Goal: Navigation & Orientation: Understand site structure

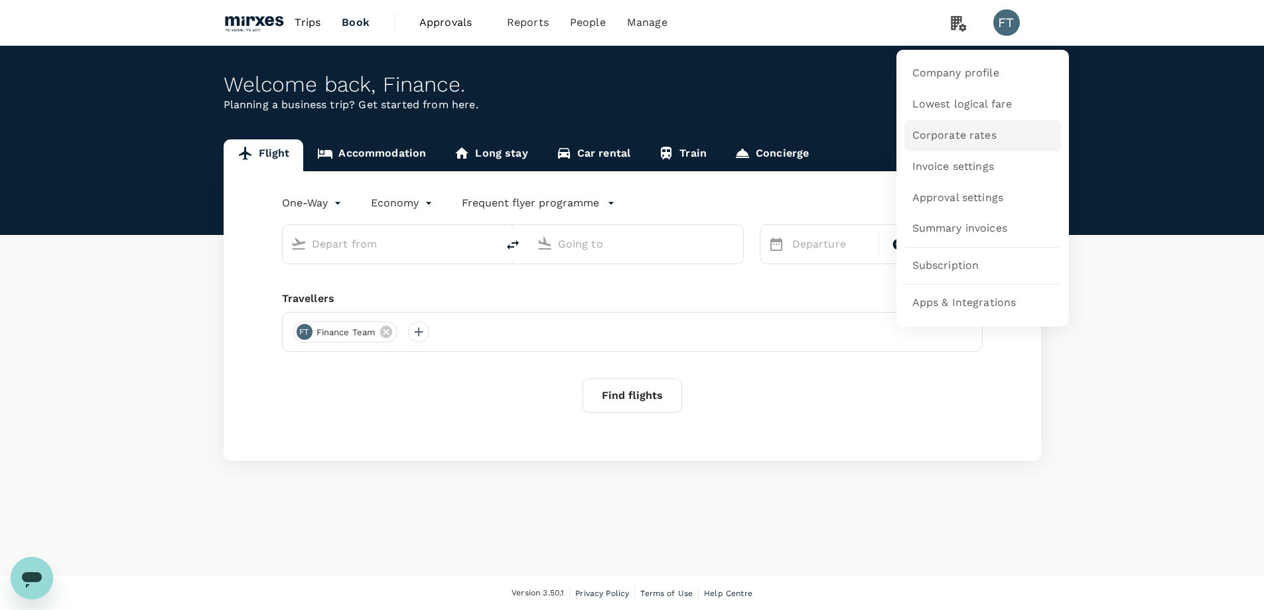
click at [945, 133] on span "Corporate rates" at bounding box center [954, 135] width 84 height 15
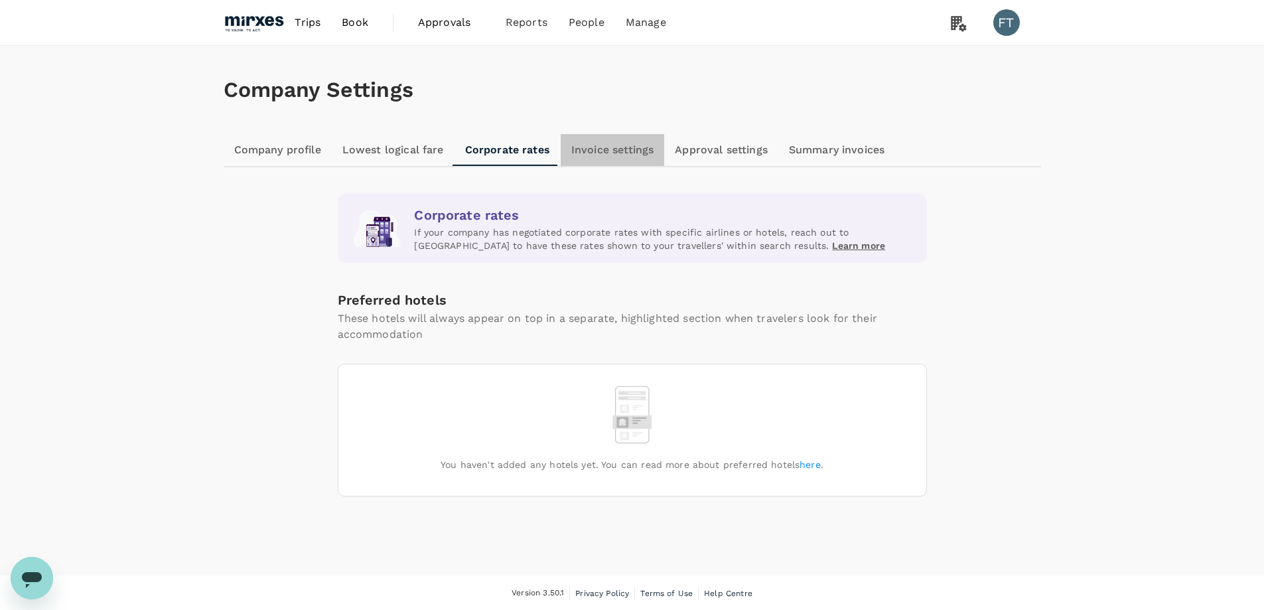
click at [604, 144] on link "Invoice settings" at bounding box center [613, 150] width 104 height 32
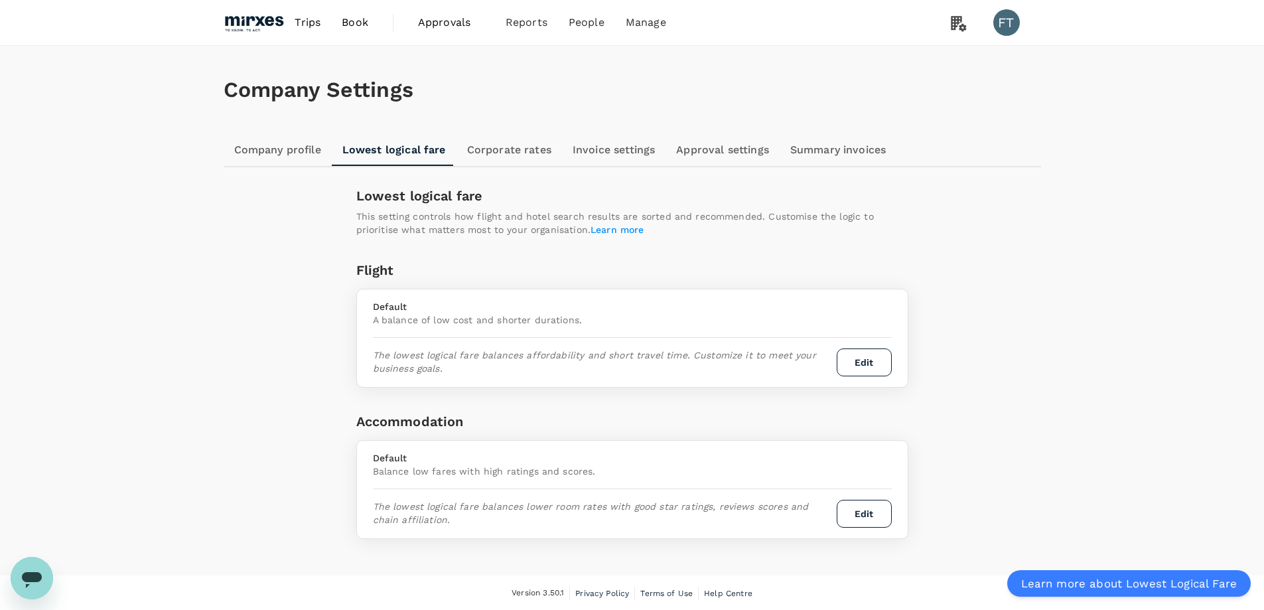
click at [432, 19] on span "Approvals" at bounding box center [451, 23] width 66 height 16
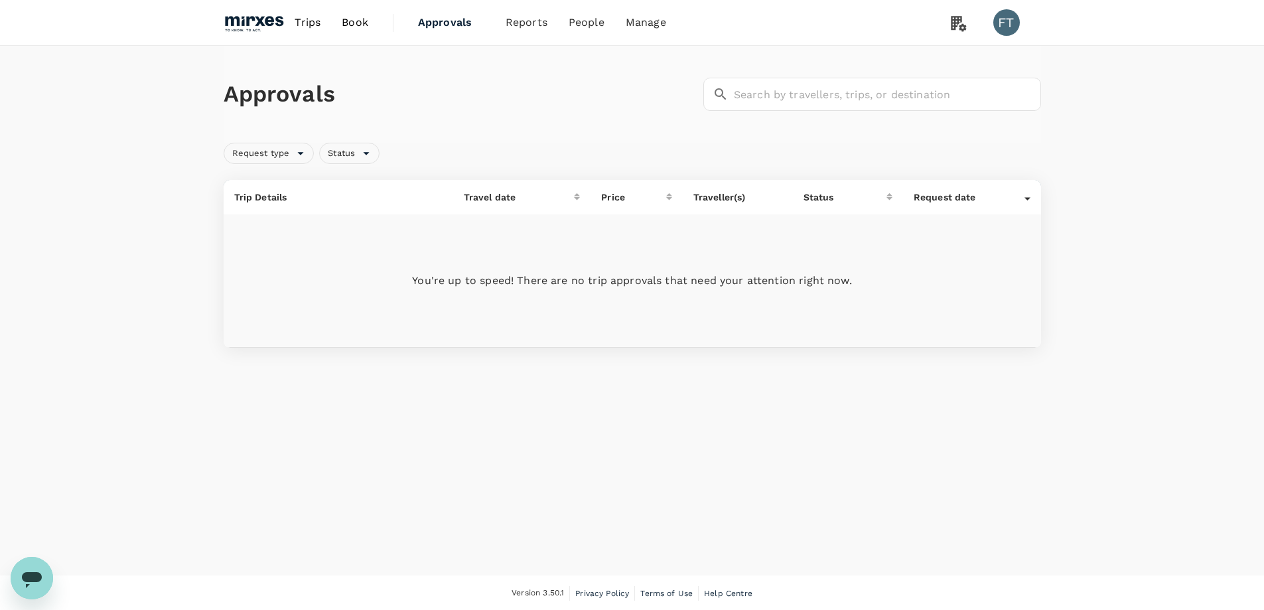
click at [310, 36] on link "Trips" at bounding box center [307, 22] width 47 height 45
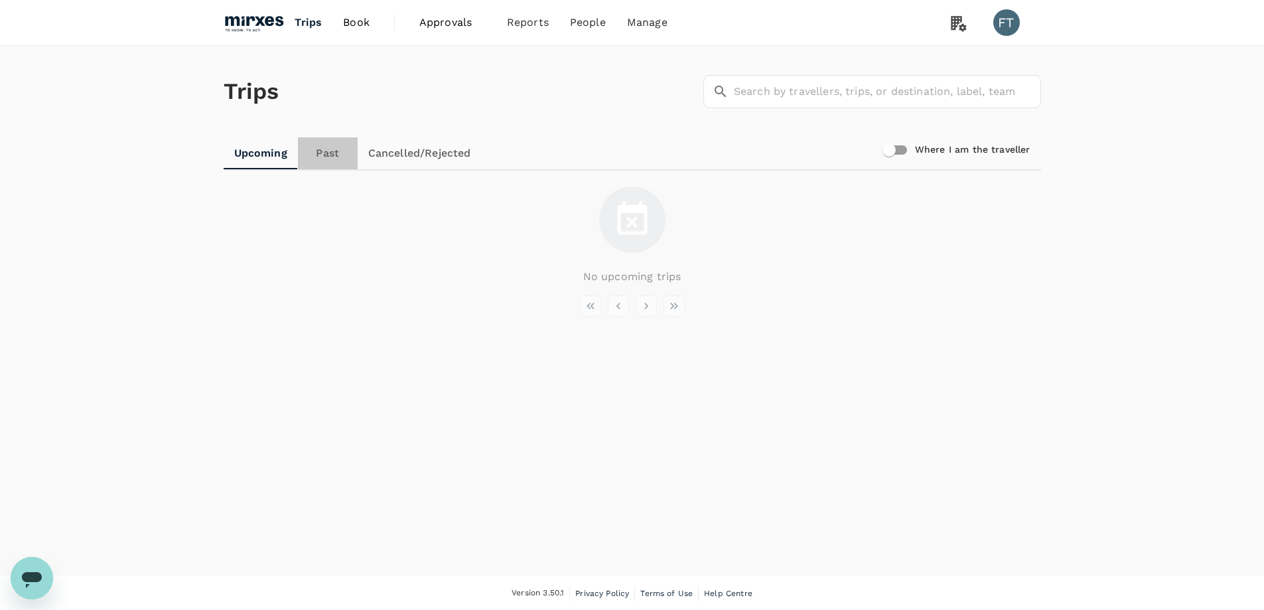
click at [322, 145] on link "Past" at bounding box center [328, 153] width 60 height 32
click at [379, 148] on link "Cancelled/Rejected" at bounding box center [419, 153] width 124 height 32
click at [269, 159] on link "Upcoming" at bounding box center [261, 153] width 74 height 32
click at [434, 17] on span "Approvals" at bounding box center [452, 23] width 66 height 16
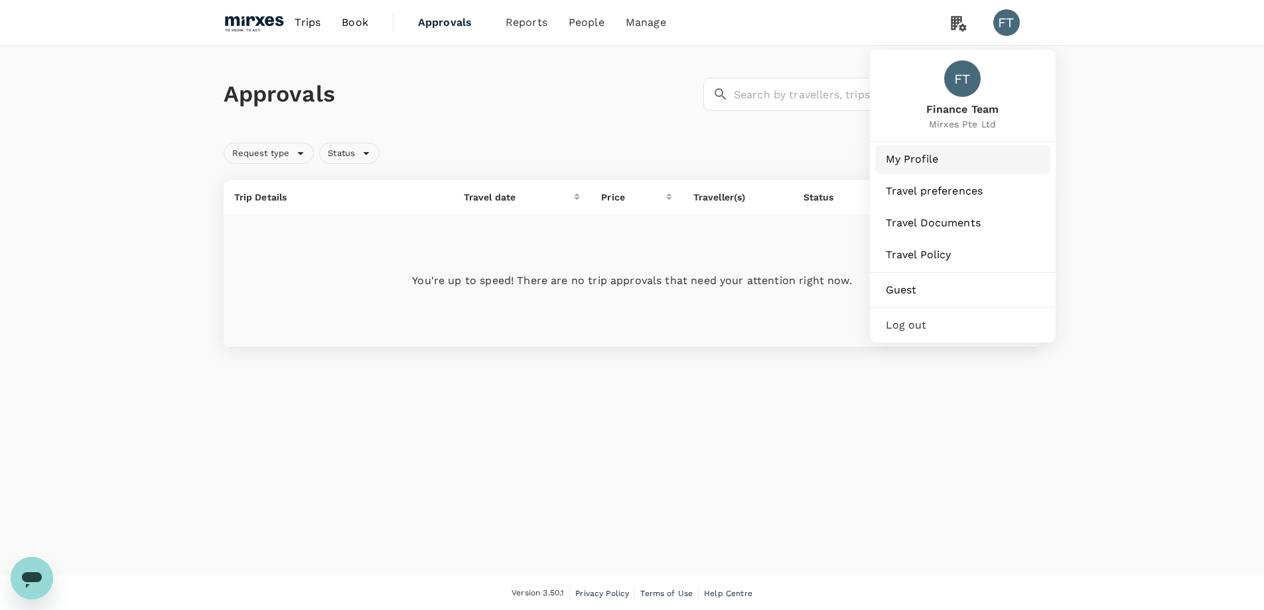
click at [938, 163] on span "My Profile" at bounding box center [963, 159] width 154 height 16
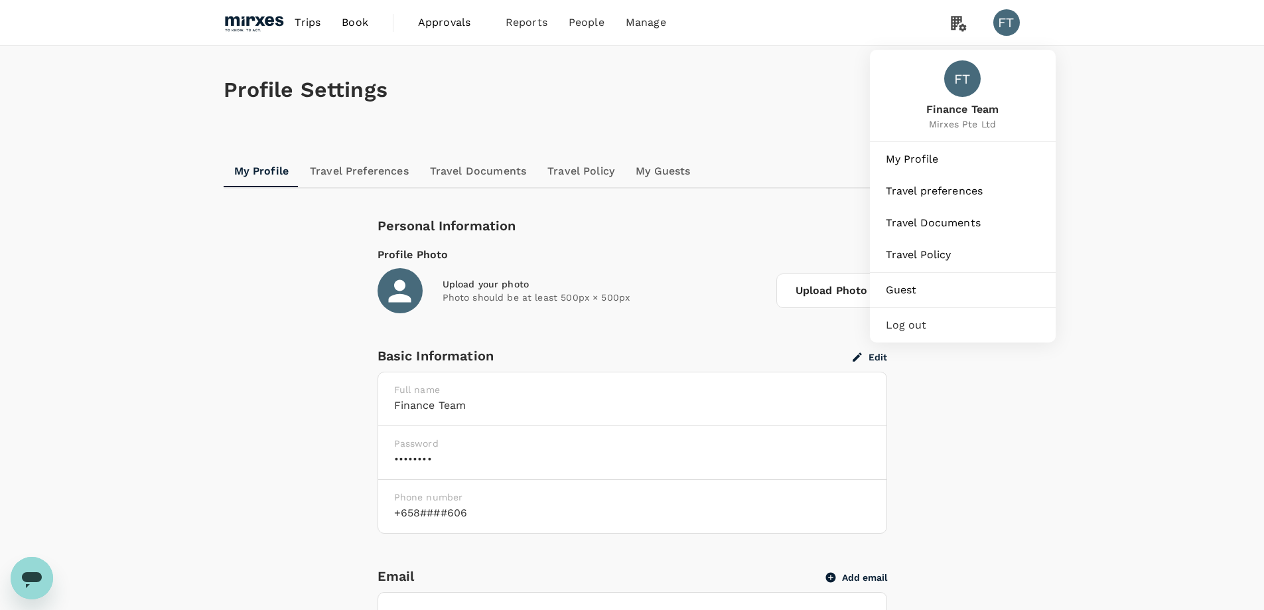
click at [1009, 28] on div "FT" at bounding box center [1006, 22] width 27 height 27
click at [913, 326] on span "Log out" at bounding box center [963, 325] width 154 height 16
